Goal: Entertainment & Leisure: Consume media (video, audio)

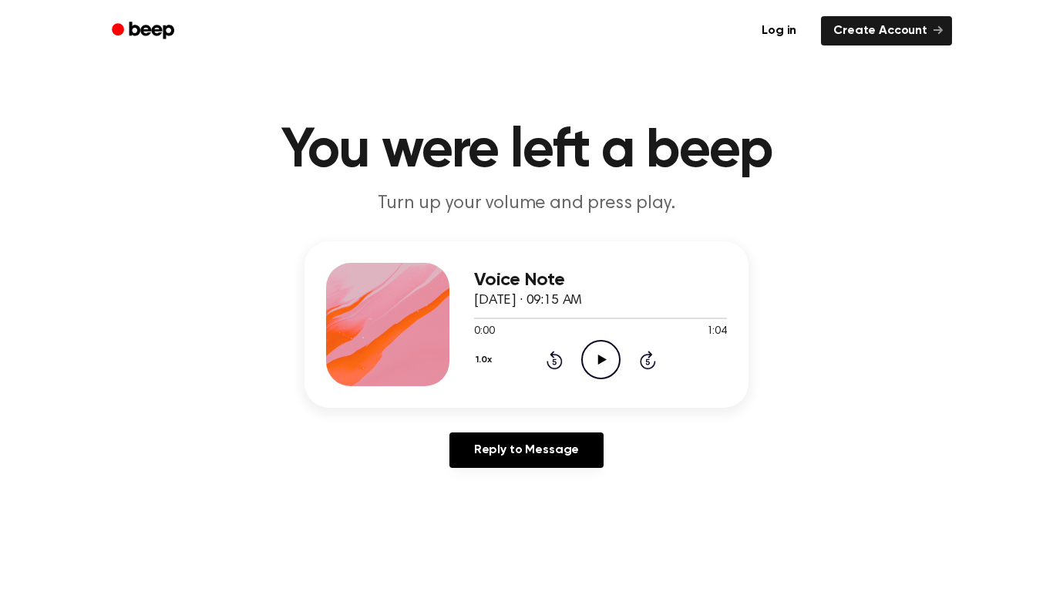
click at [602, 368] on icon "Play Audio" at bounding box center [600, 359] width 39 height 39
click at [558, 349] on div "1.0x Rewind 5 seconds Play Audio Skip 5 seconds" at bounding box center [600, 359] width 253 height 39
click at [557, 354] on icon "Rewind 5 seconds" at bounding box center [554, 360] width 17 height 20
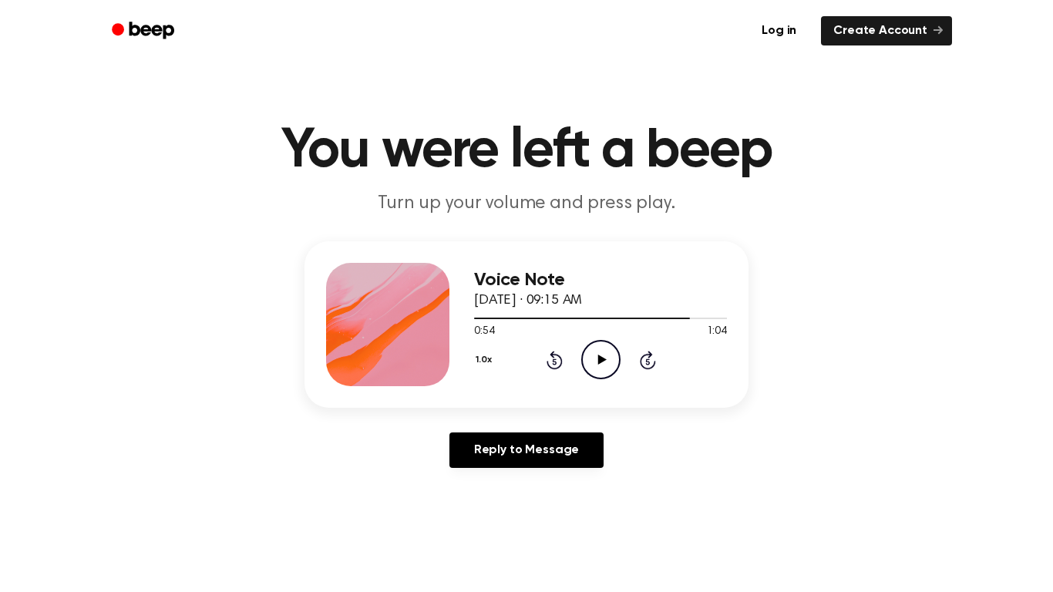
click at [557, 354] on icon "Rewind 5 seconds" at bounding box center [554, 360] width 17 height 20
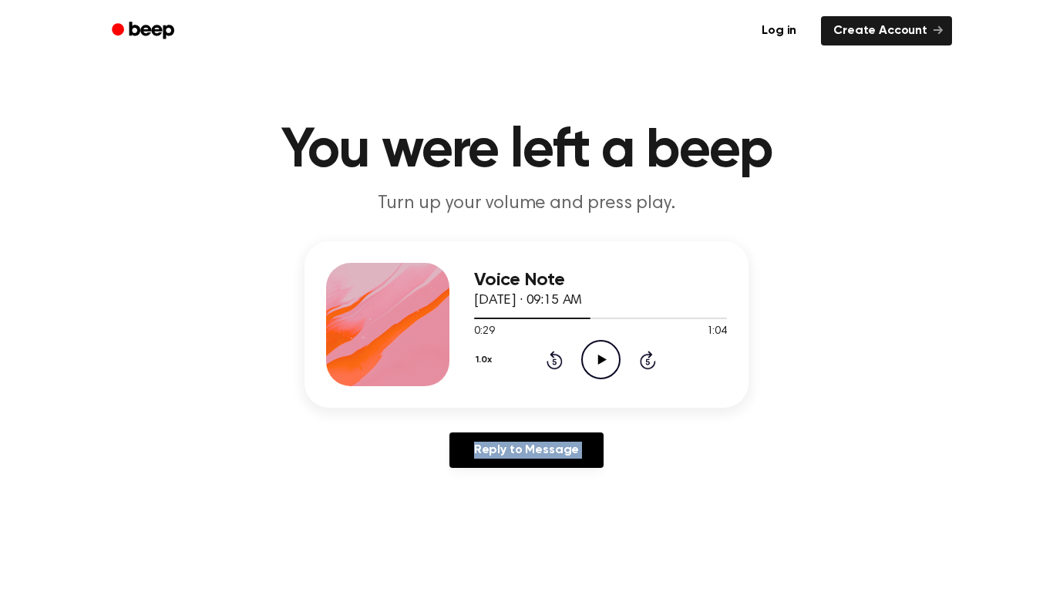
click at [557, 354] on icon "Rewind 5 seconds" at bounding box center [554, 360] width 17 height 20
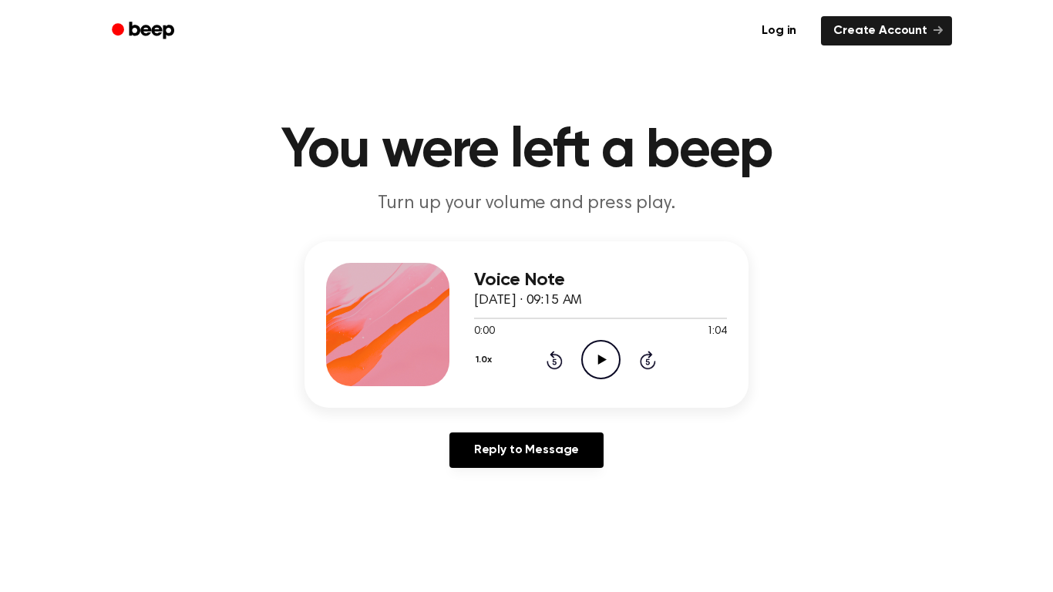
click at [598, 362] on icon at bounding box center [602, 360] width 8 height 10
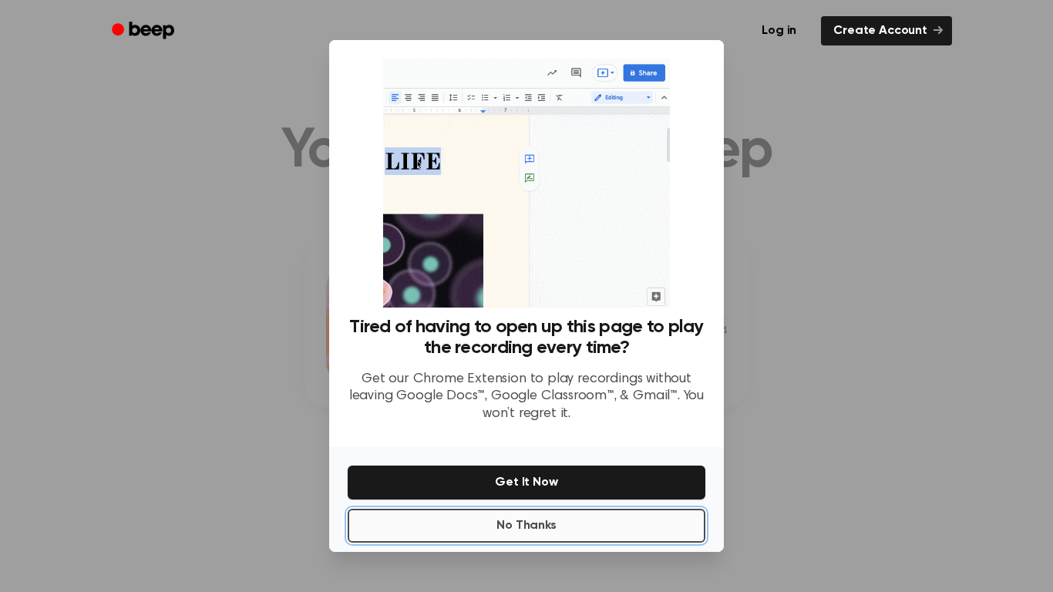
click at [536, 514] on button "No Thanks" at bounding box center [527, 526] width 358 height 34
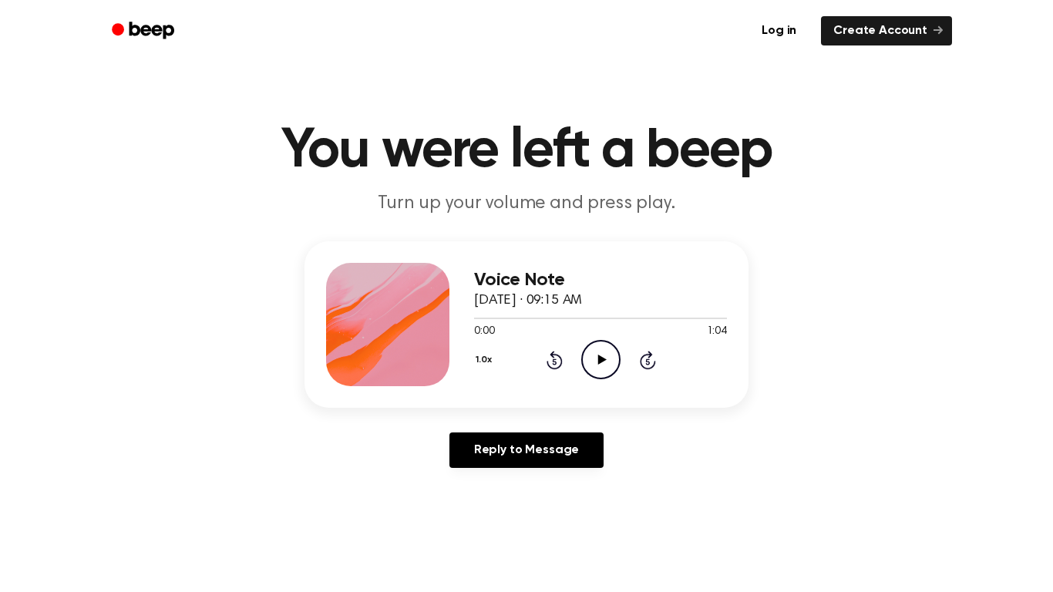
click at [605, 370] on icon "Play Audio" at bounding box center [600, 359] width 39 height 39
click at [505, 429] on div "Voice Note [DATE] · 09:15 AM 0:28 1:04 Your browser does not support the [objec…" at bounding box center [527, 360] width 1016 height 239
click at [601, 366] on icon "Pause Audio" at bounding box center [600, 359] width 39 height 39
click at [602, 372] on icon "Play Audio" at bounding box center [600, 359] width 39 height 39
click at [597, 363] on icon "Play Audio" at bounding box center [600, 359] width 39 height 39
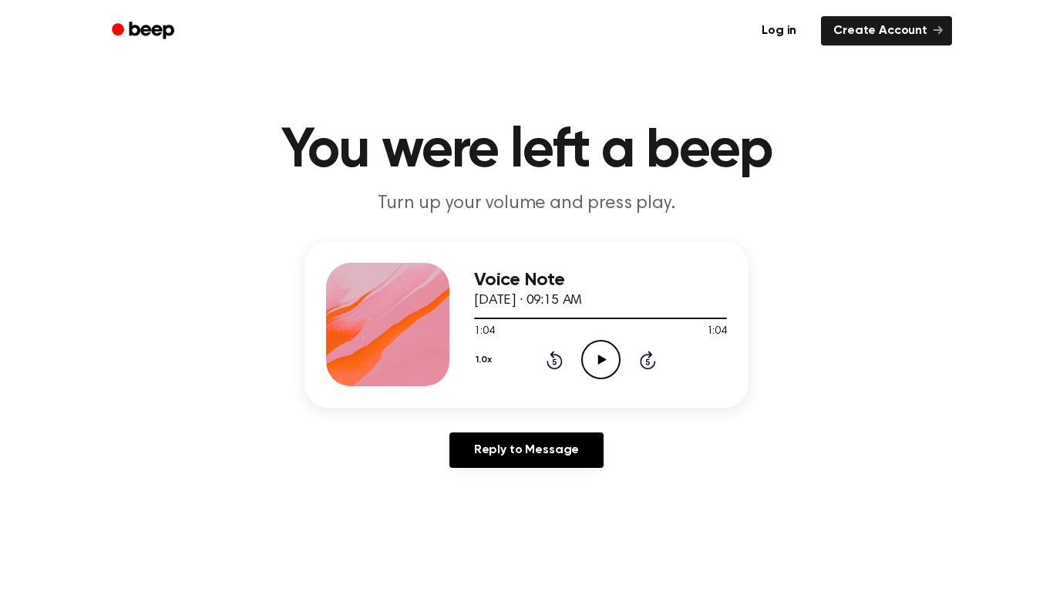
click at [555, 362] on icon at bounding box center [554, 362] width 4 height 6
click at [557, 362] on icon "Rewind 5 seconds" at bounding box center [554, 360] width 17 height 20
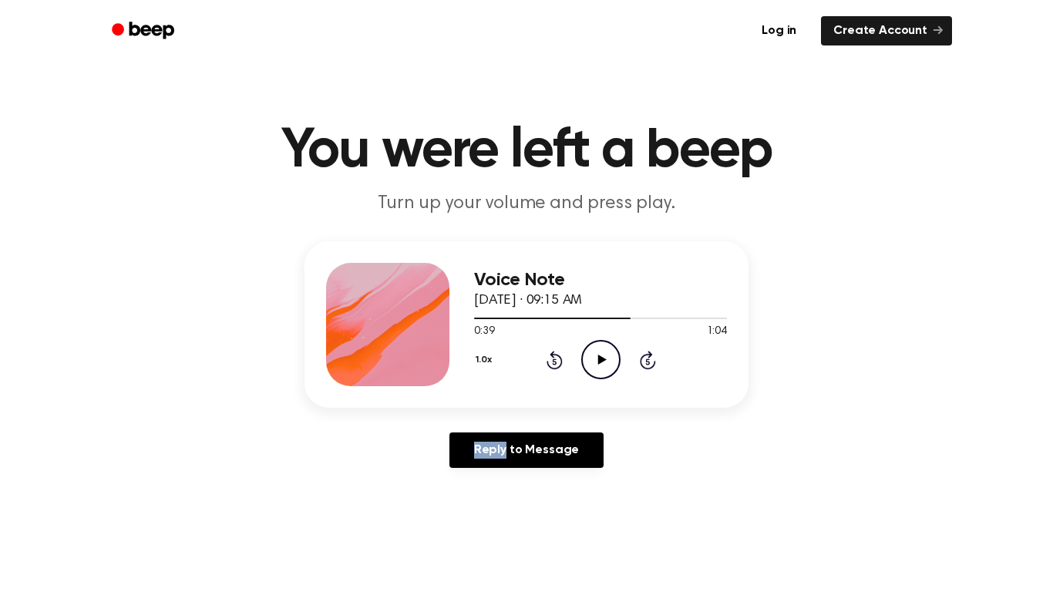
click at [557, 362] on icon "Rewind 5 seconds" at bounding box center [554, 360] width 17 height 20
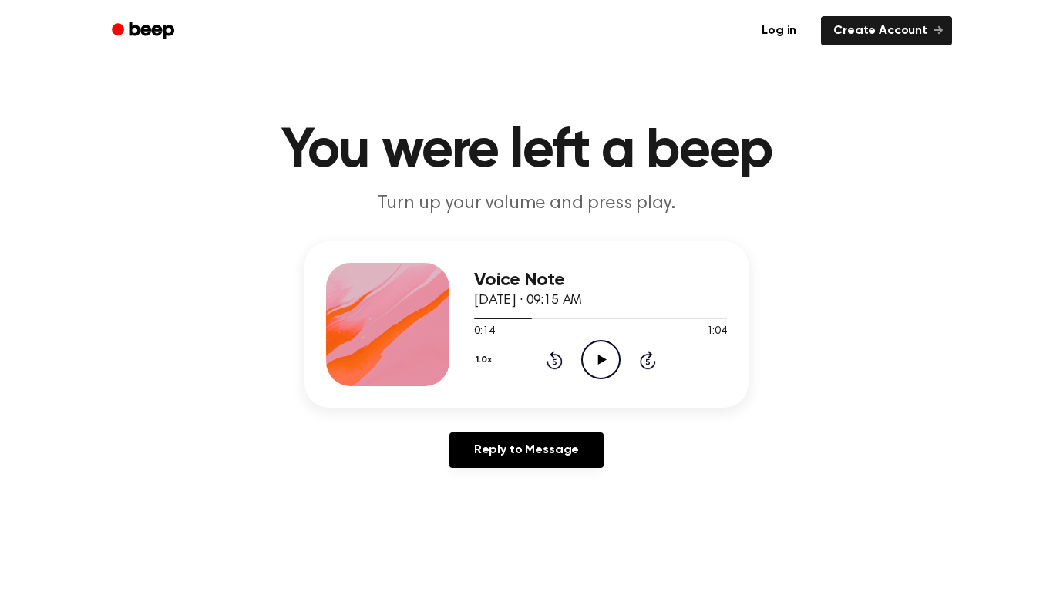
click at [557, 362] on icon "Rewind 5 seconds" at bounding box center [554, 360] width 17 height 20
click at [609, 365] on icon "Play Audio" at bounding box center [600, 359] width 39 height 39
click at [617, 413] on div "Voice Note [DATE] · 09:15 AM 0:13 1:04 Your browser does not support the [objec…" at bounding box center [527, 360] width 1016 height 239
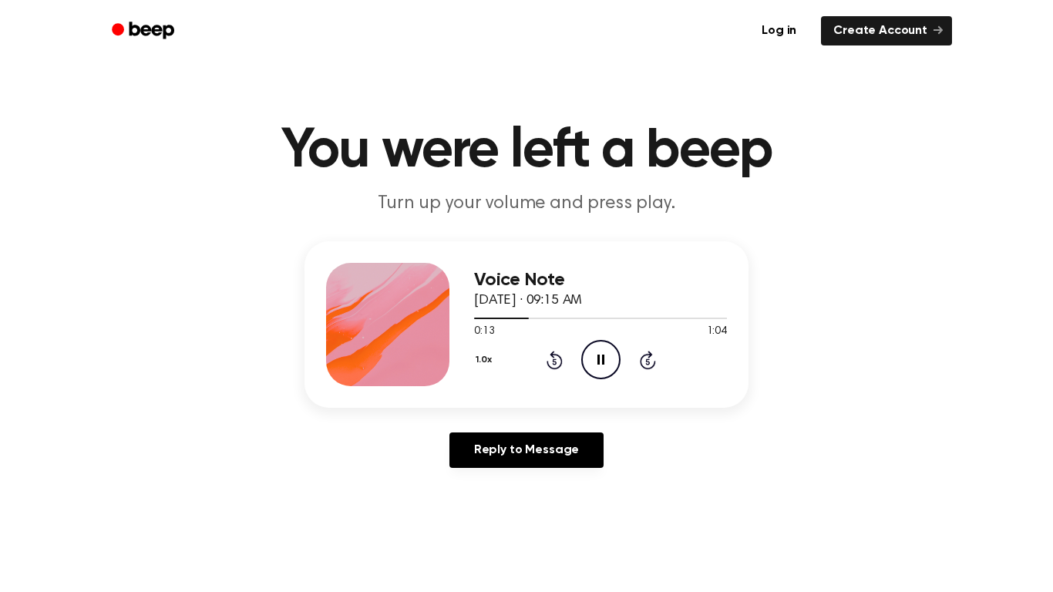
click at [617, 413] on div "Voice Note [DATE] · 09:15 AM 0:13 1:04 Your browser does not support the [objec…" at bounding box center [527, 360] width 1016 height 239
click at [555, 364] on icon at bounding box center [554, 362] width 4 height 6
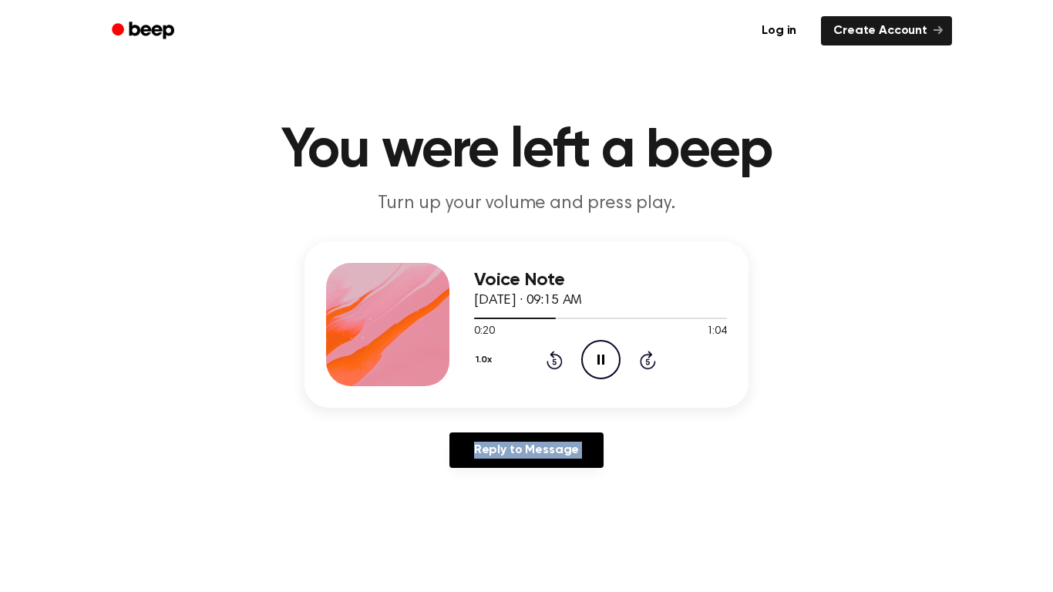
click at [555, 364] on icon at bounding box center [554, 362] width 4 height 6
click at [555, 359] on icon "Rewind 5 seconds" at bounding box center [554, 360] width 17 height 20
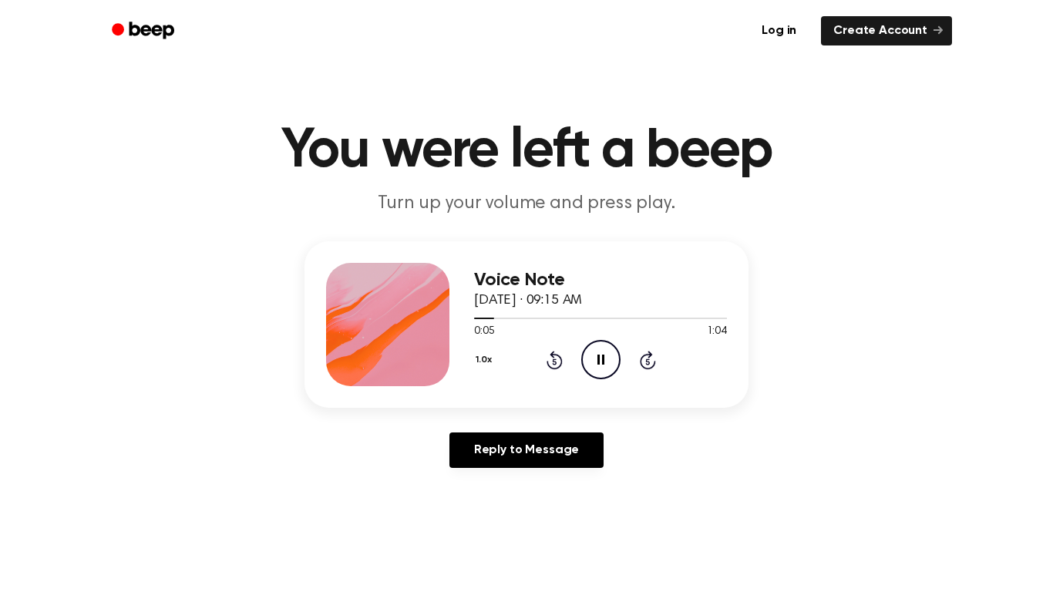
click at [558, 359] on icon "Rewind 5 seconds" at bounding box center [554, 360] width 17 height 20
click at [547, 364] on icon at bounding box center [555, 360] width 16 height 19
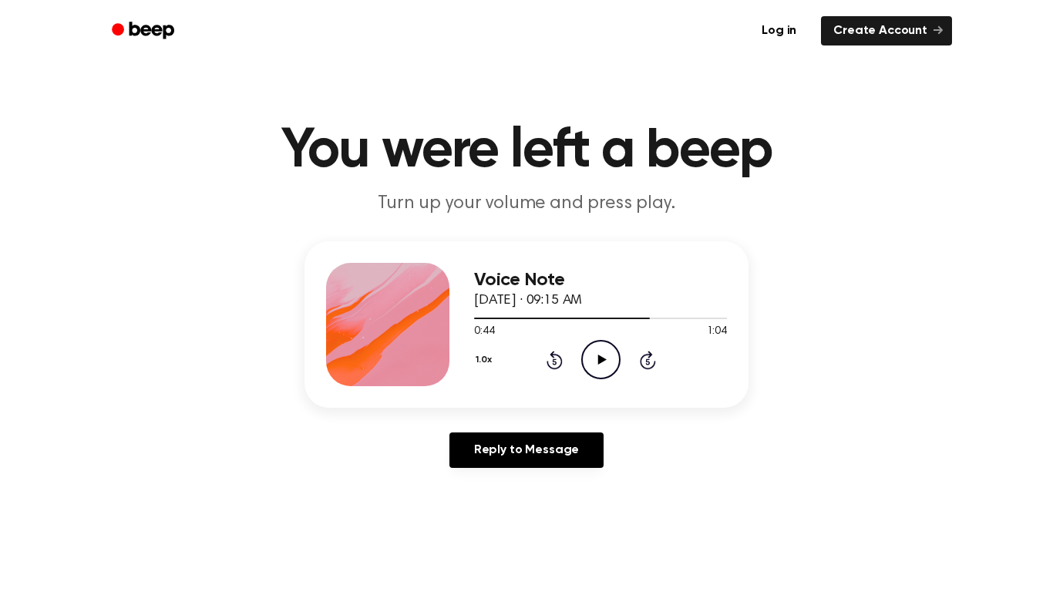
click at [547, 364] on icon at bounding box center [555, 360] width 16 height 19
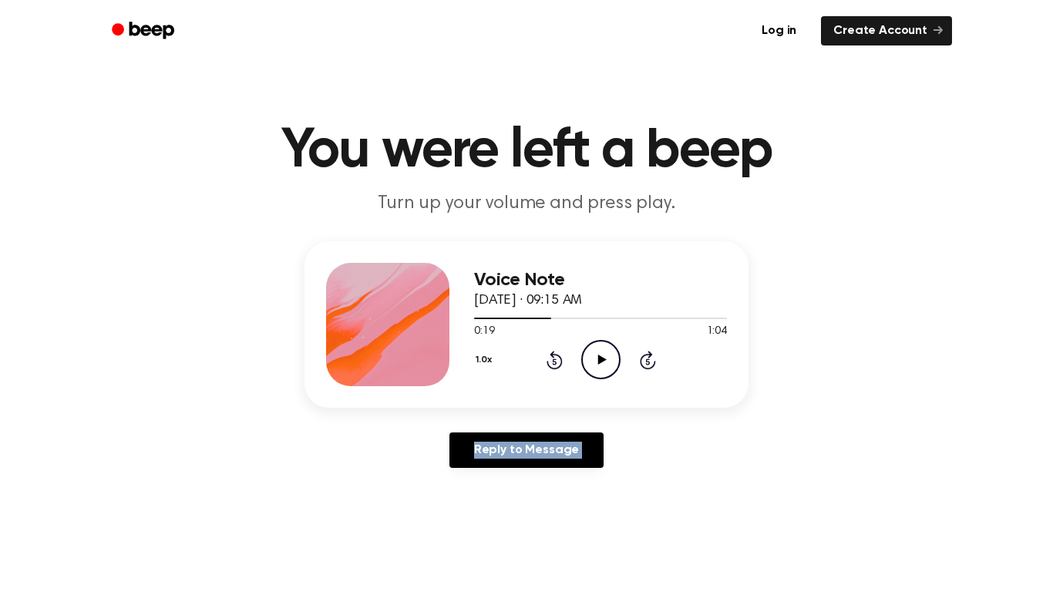
click at [547, 364] on icon at bounding box center [555, 360] width 16 height 19
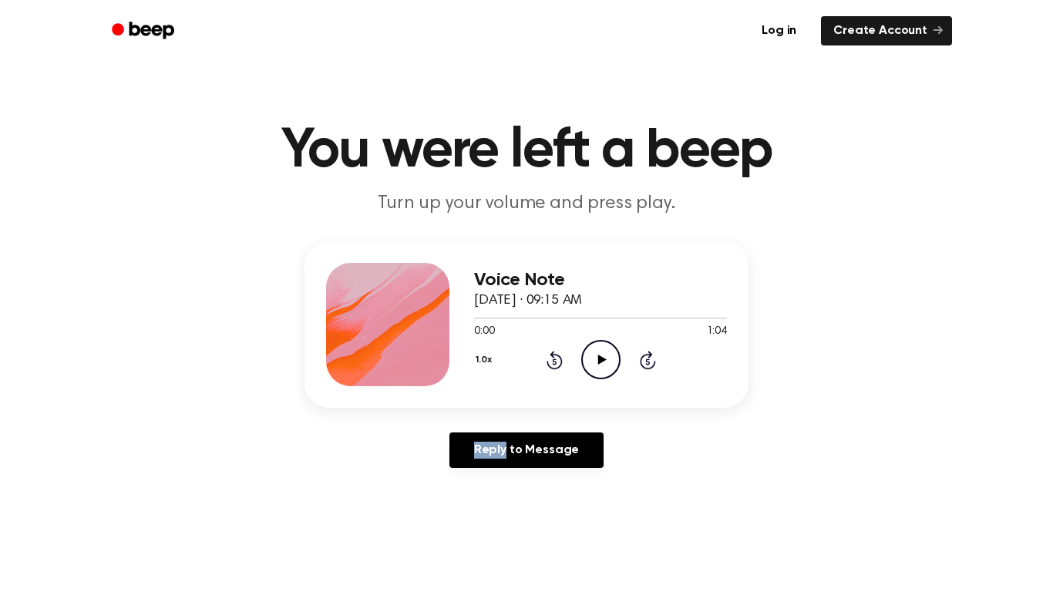
click at [547, 364] on icon at bounding box center [555, 360] width 16 height 19
click at [607, 362] on icon "Play Audio" at bounding box center [600, 359] width 39 height 39
click at [1029, 398] on div "Voice Note [DATE] · 09:15 AM 0:05 1:04 Your browser does not support the [objec…" at bounding box center [527, 360] width 1016 height 239
